Goal: Complete application form

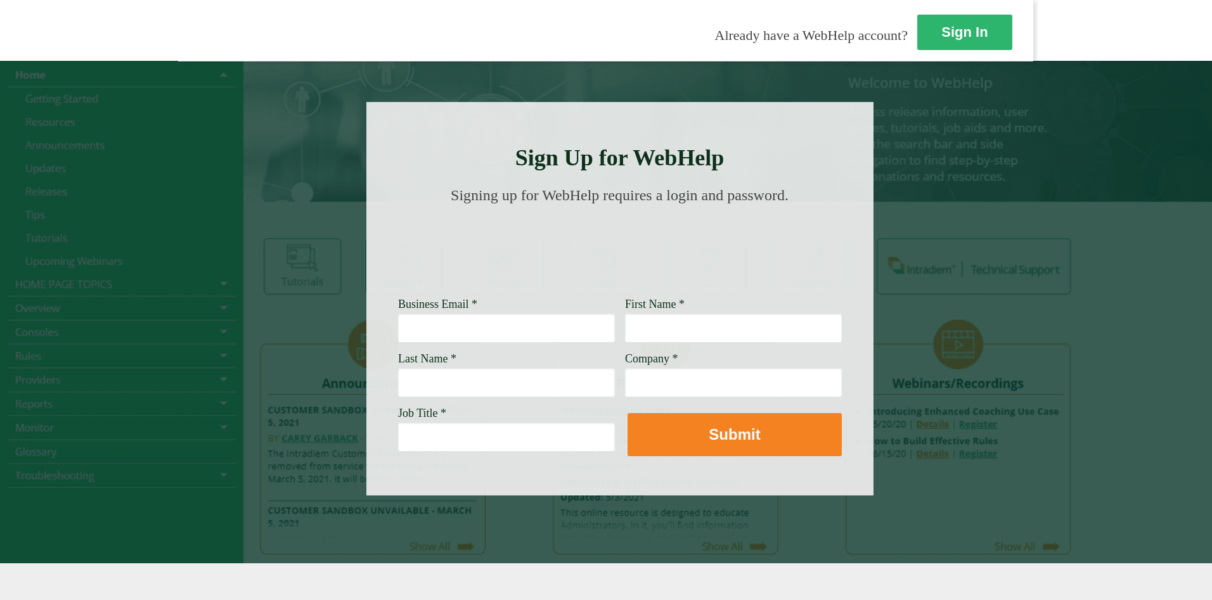
click at [398, 314] on input "Business Email *" at bounding box center [506, 327] width 217 height 29
type input "[PERSON_NAME][EMAIL_ADDRESS][PERSON_NAME][DOMAIN_NAME]"
type input "[PERSON_NAME]"
click at [625, 382] on input "Company *" at bounding box center [733, 382] width 217 height 29
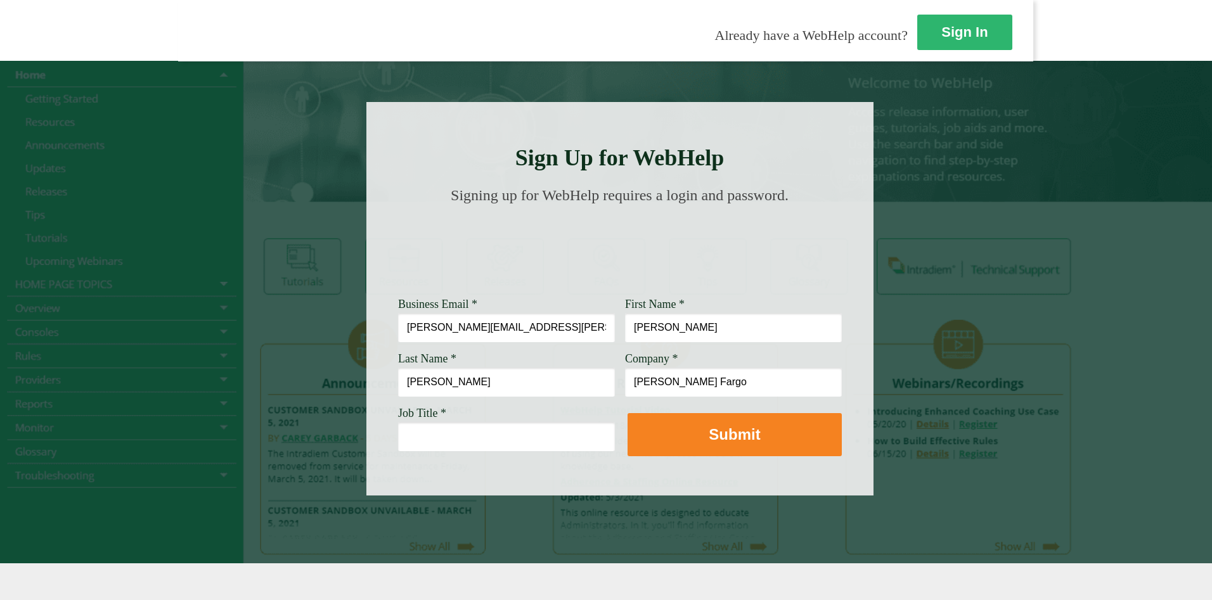
type input "[PERSON_NAME] Fargo"
click at [398, 433] on input "Job Title *" at bounding box center [506, 436] width 217 height 29
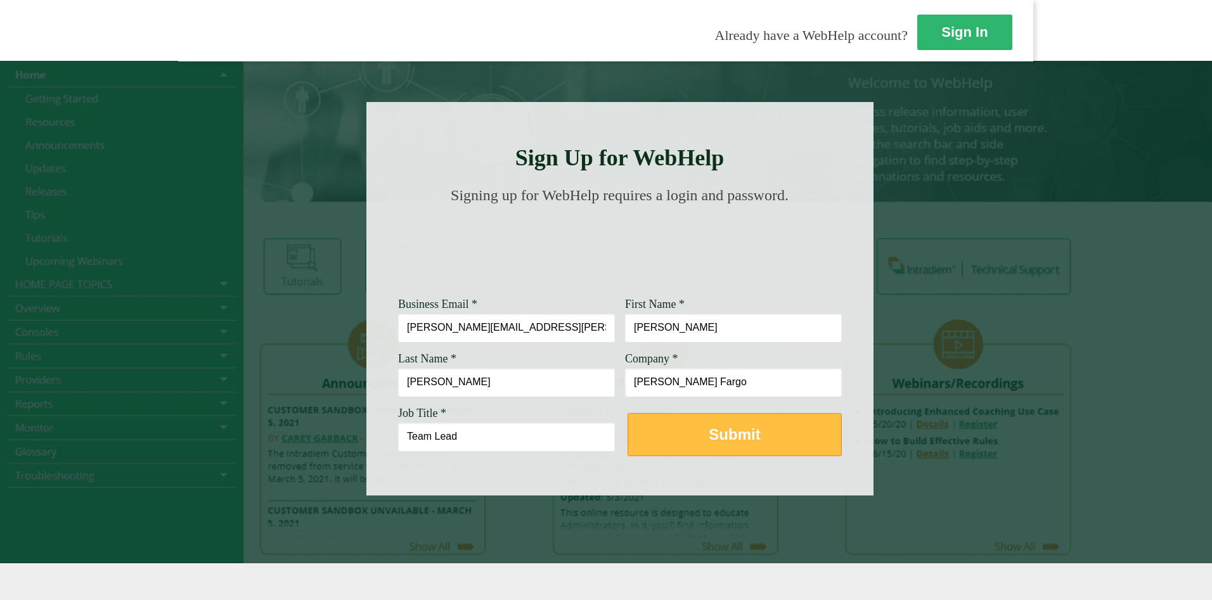
type input "Team Lead"
click at [627, 426] on button "Submit" at bounding box center [734, 434] width 214 height 43
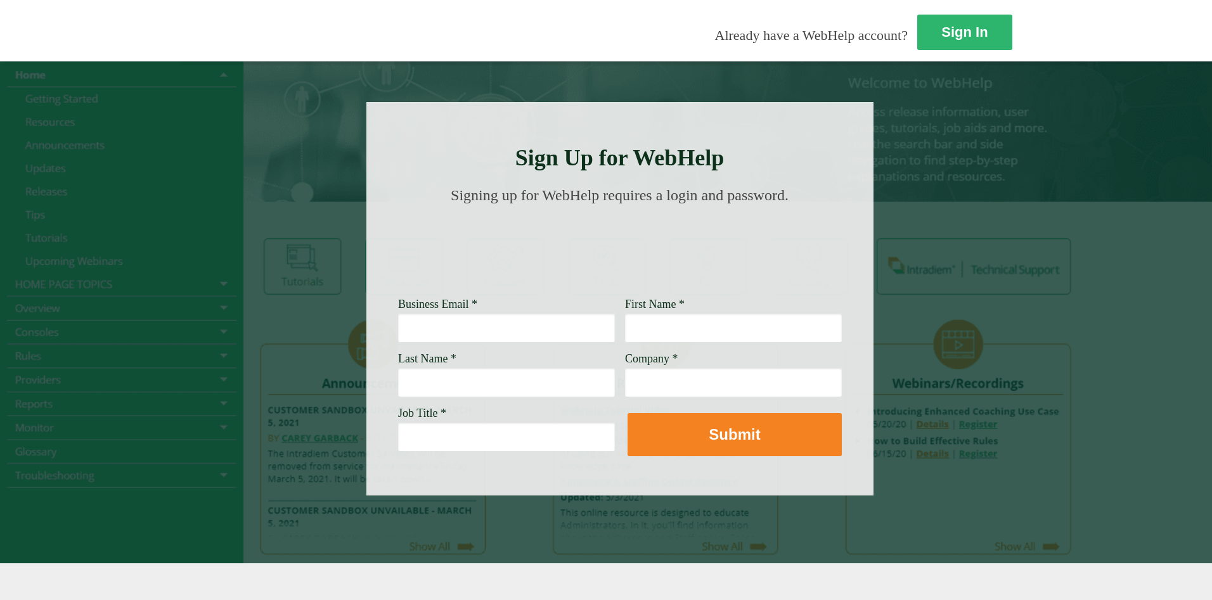
drag, startPoint x: 433, startPoint y: 133, endPoint x: 906, endPoint y: 141, distance: 473.4
click at [906, 141] on div at bounding box center [606, 312] width 1212 height 503
